Goal: Find specific page/section: Find specific page/section

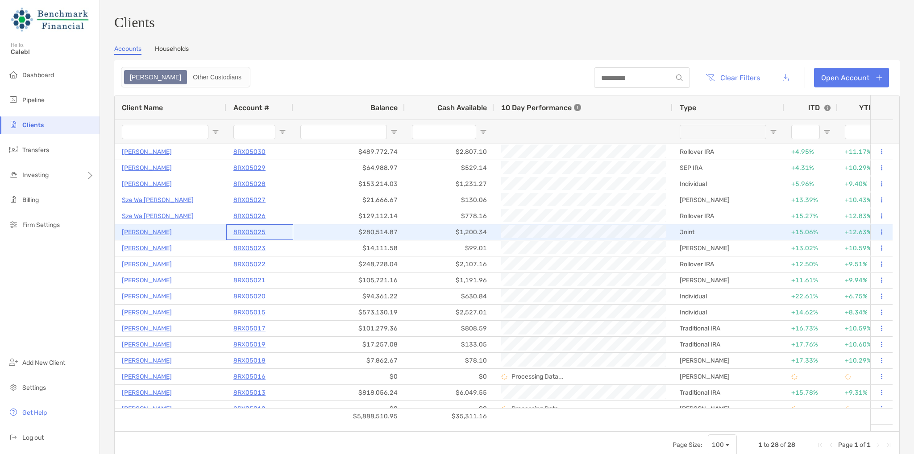
click at [252, 236] on p "8RX05025" at bounding box center [249, 232] width 32 height 11
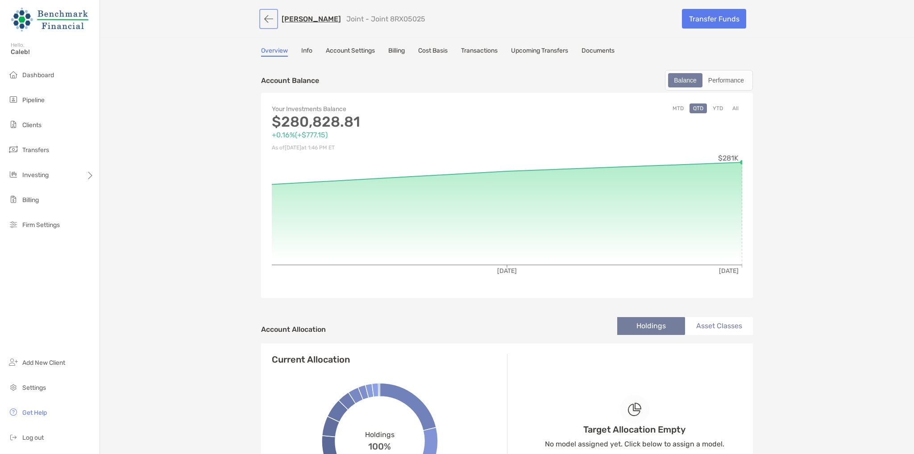
click at [272, 22] on button "button" at bounding box center [268, 19] width 15 height 17
